Goal: Transaction & Acquisition: Subscribe to service/newsletter

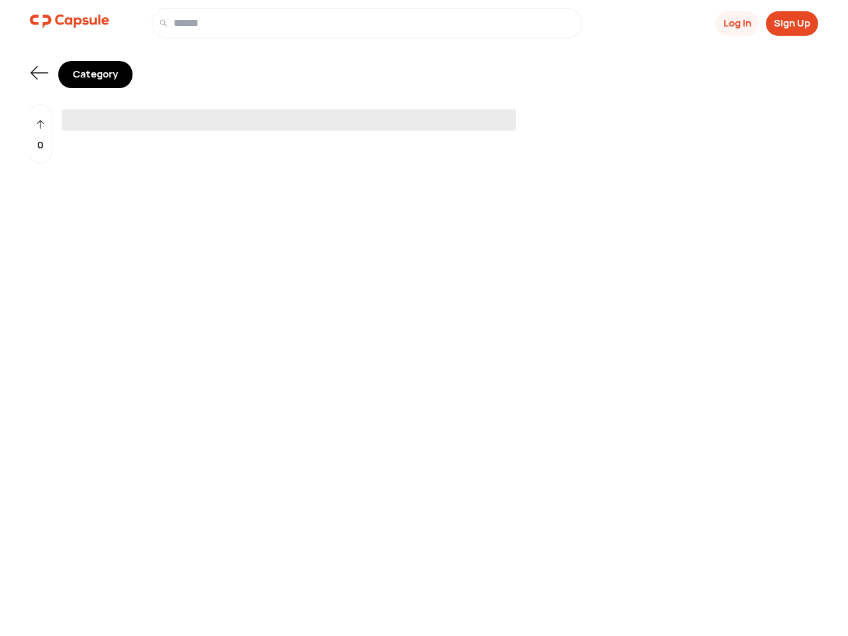
click at [424, 115] on span "‌" at bounding box center [289, 119] width 455 height 21
click at [736, 23] on button "Log In" at bounding box center [738, 23] width 44 height 25
click at [792, 23] on button "Sign Up" at bounding box center [792, 23] width 52 height 25
click at [39, 73] on icon at bounding box center [39, 72] width 17 height 13
click at [40, 134] on div "0" at bounding box center [41, 134] width 24 height 60
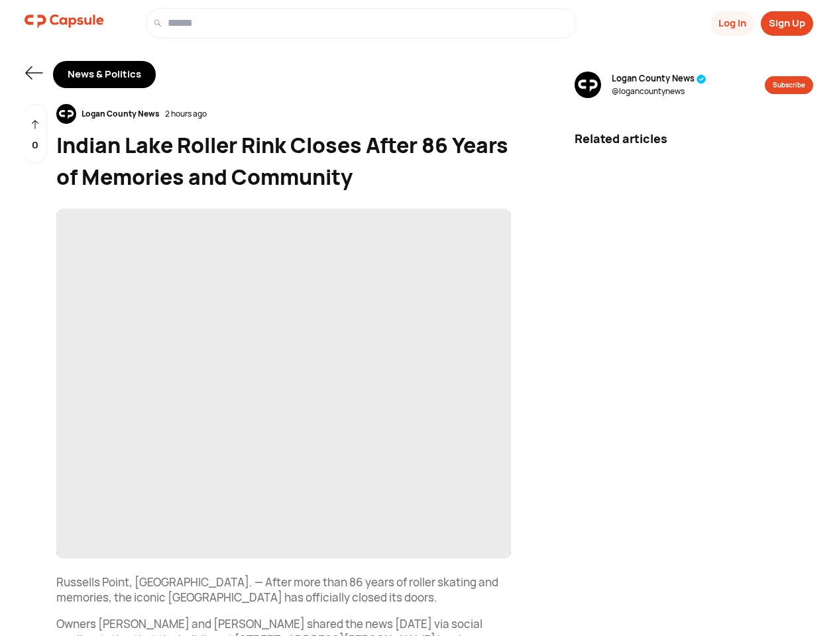
click at [731, 23] on button "Log In" at bounding box center [733, 23] width 44 height 25
click at [787, 23] on button "Sign Up" at bounding box center [787, 23] width 52 height 25
click at [34, 73] on icon at bounding box center [33, 72] width 17 height 13
click at [284, 114] on div "Logan County News 2 hours ago" at bounding box center [283, 114] width 455 height 20
click at [284, 384] on span "‌" at bounding box center [283, 384] width 455 height 350
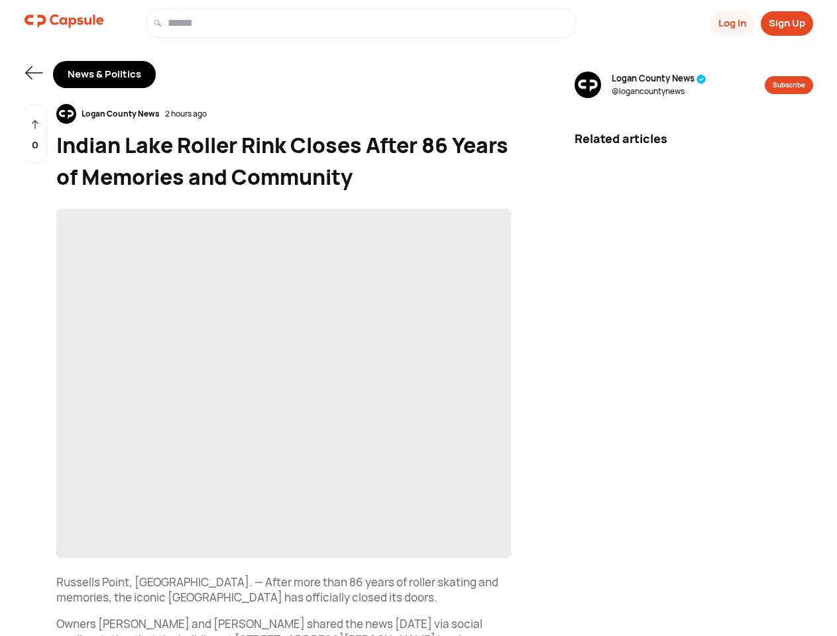
click at [35, 134] on div "0" at bounding box center [35, 134] width 24 height 60
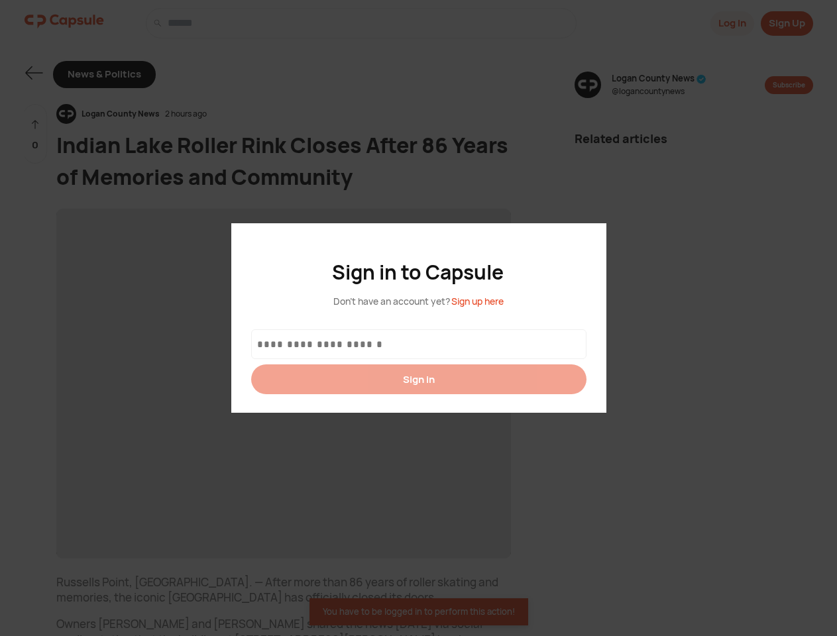
click at [667, 85] on div at bounding box center [418, 318] width 837 height 636
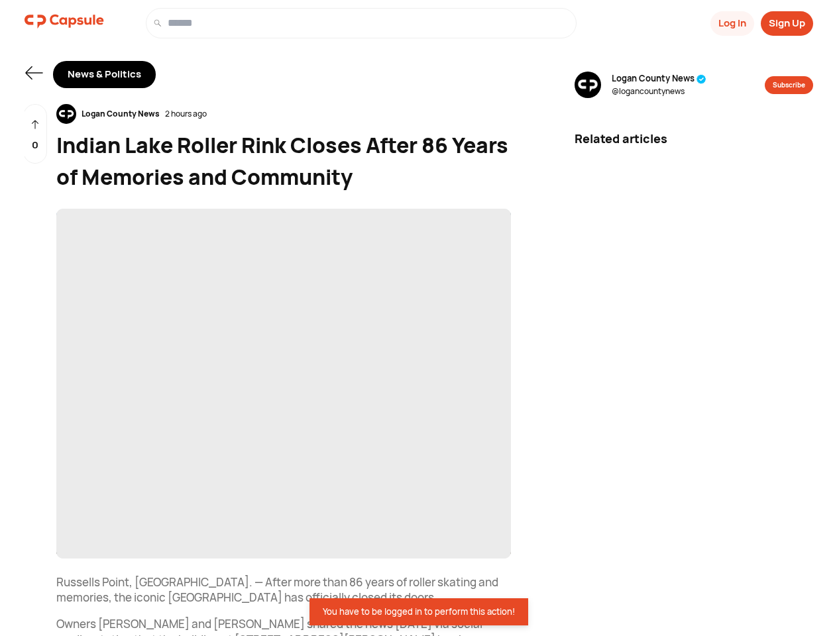
click at [788, 85] on button "Subscribe" at bounding box center [789, 85] width 48 height 18
